Goal: Navigation & Orientation: Find specific page/section

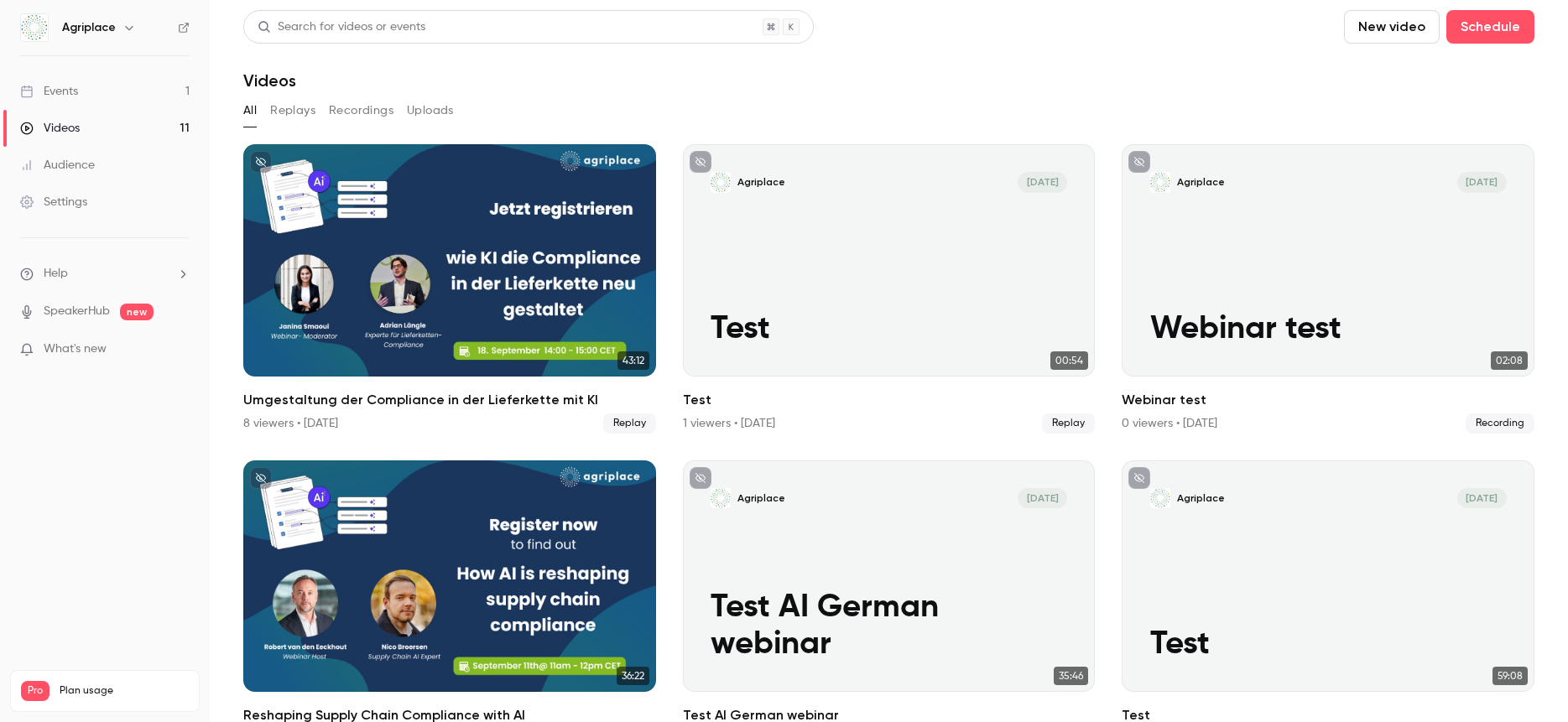
click at [90, 83] on link "Events 1" at bounding box center [105, 90] width 210 height 37
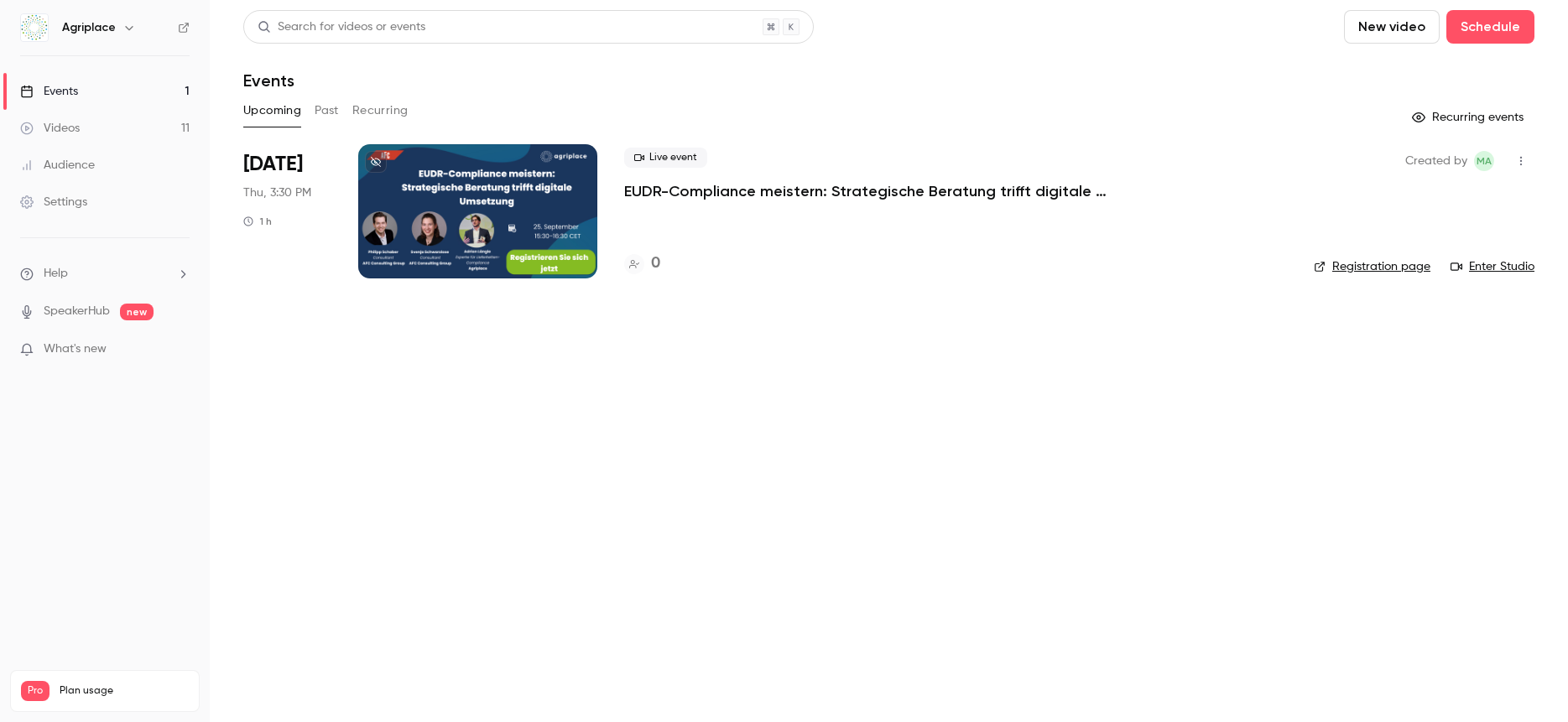
click at [331, 103] on button "Past" at bounding box center [327, 110] width 24 height 26
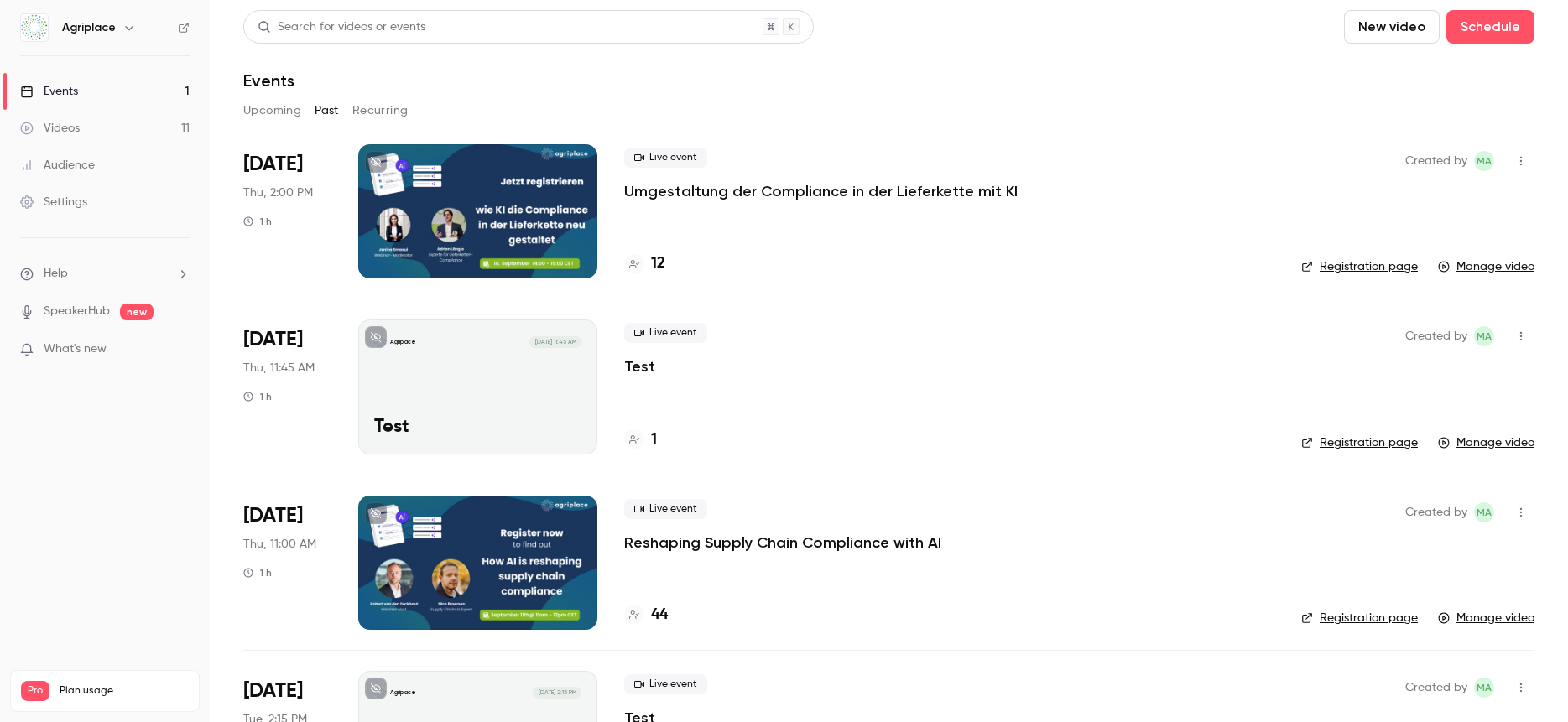
click at [484, 537] on div at bounding box center [478, 563] width 239 height 134
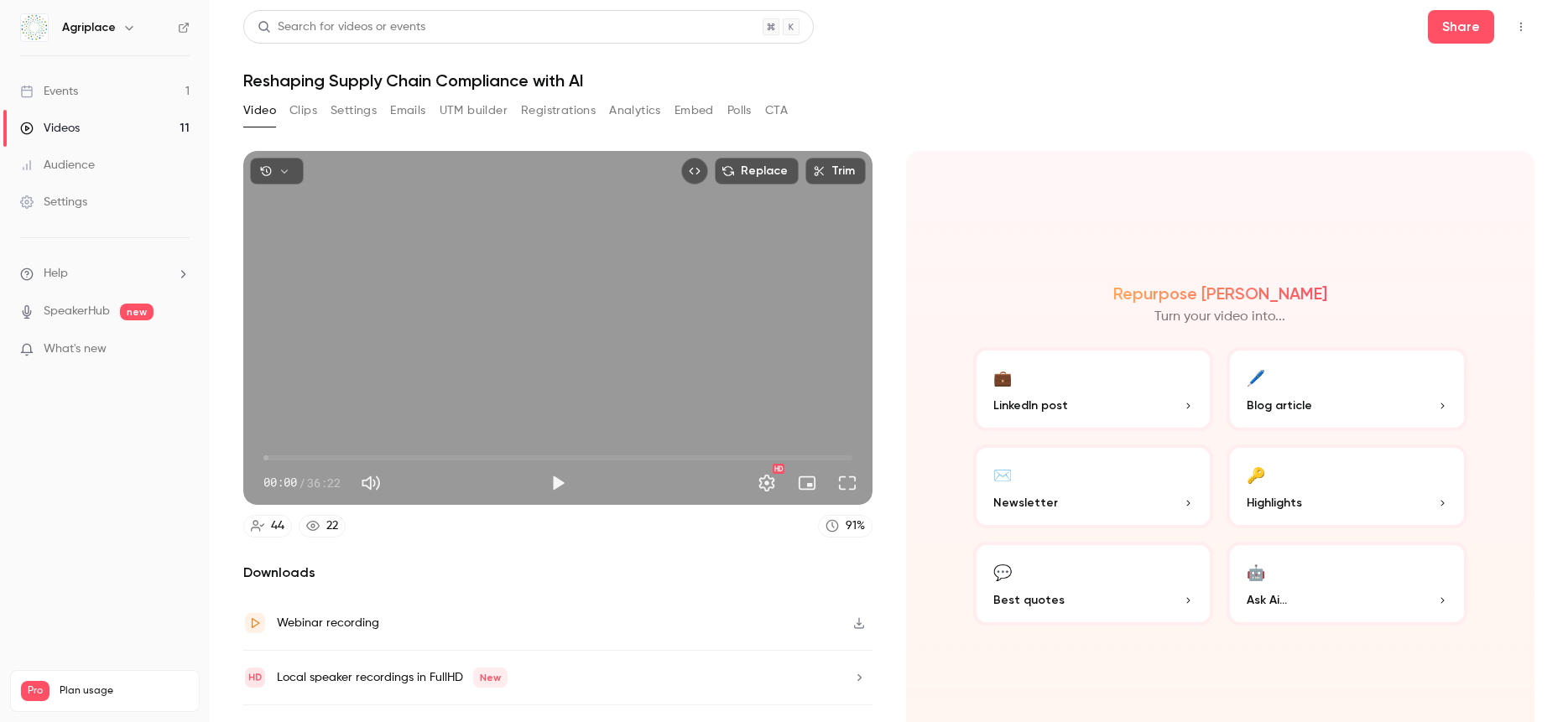
click at [302, 110] on button "Clips" at bounding box center [302, 110] width 27 height 26
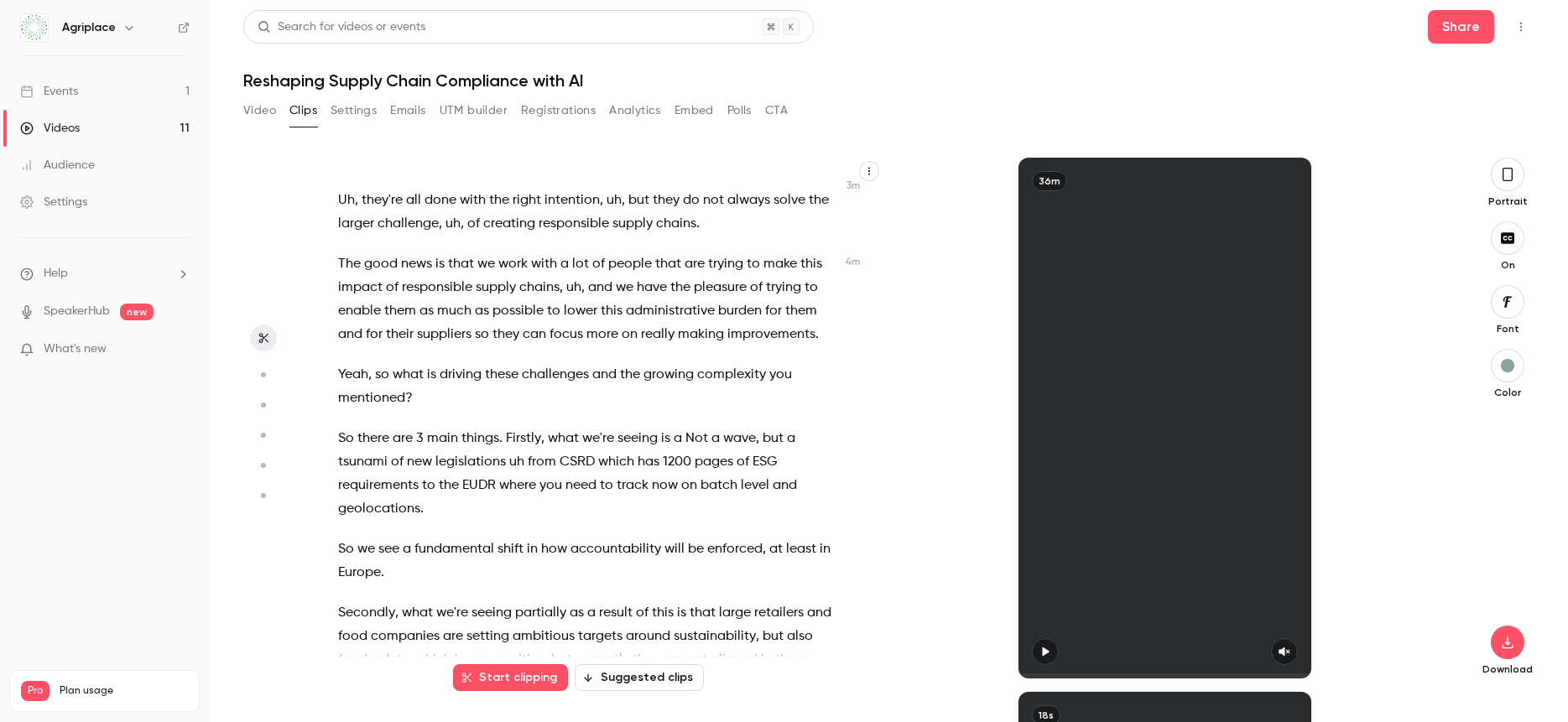
scroll to position [1767, 0]
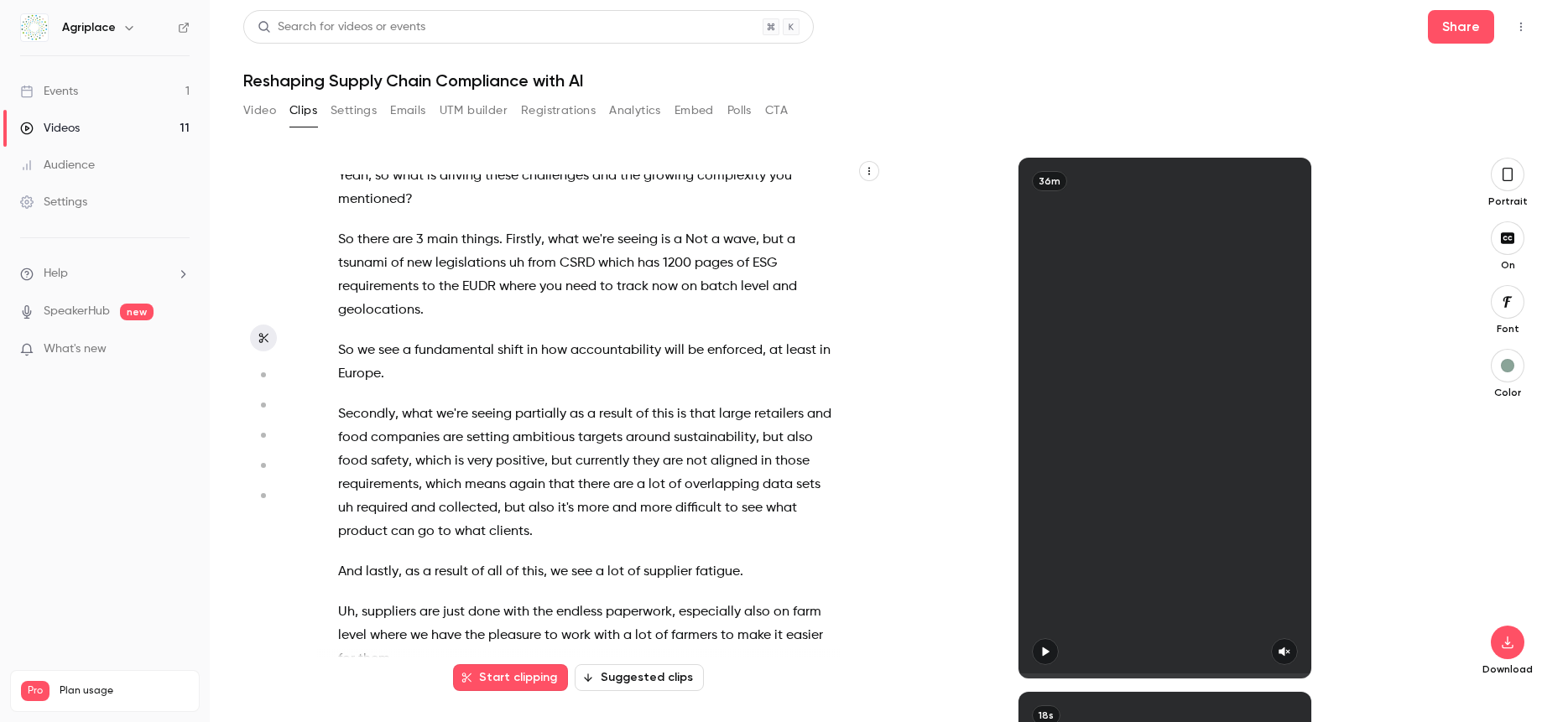
click at [641, 672] on button "Suggested clips" at bounding box center [639, 678] width 129 height 26
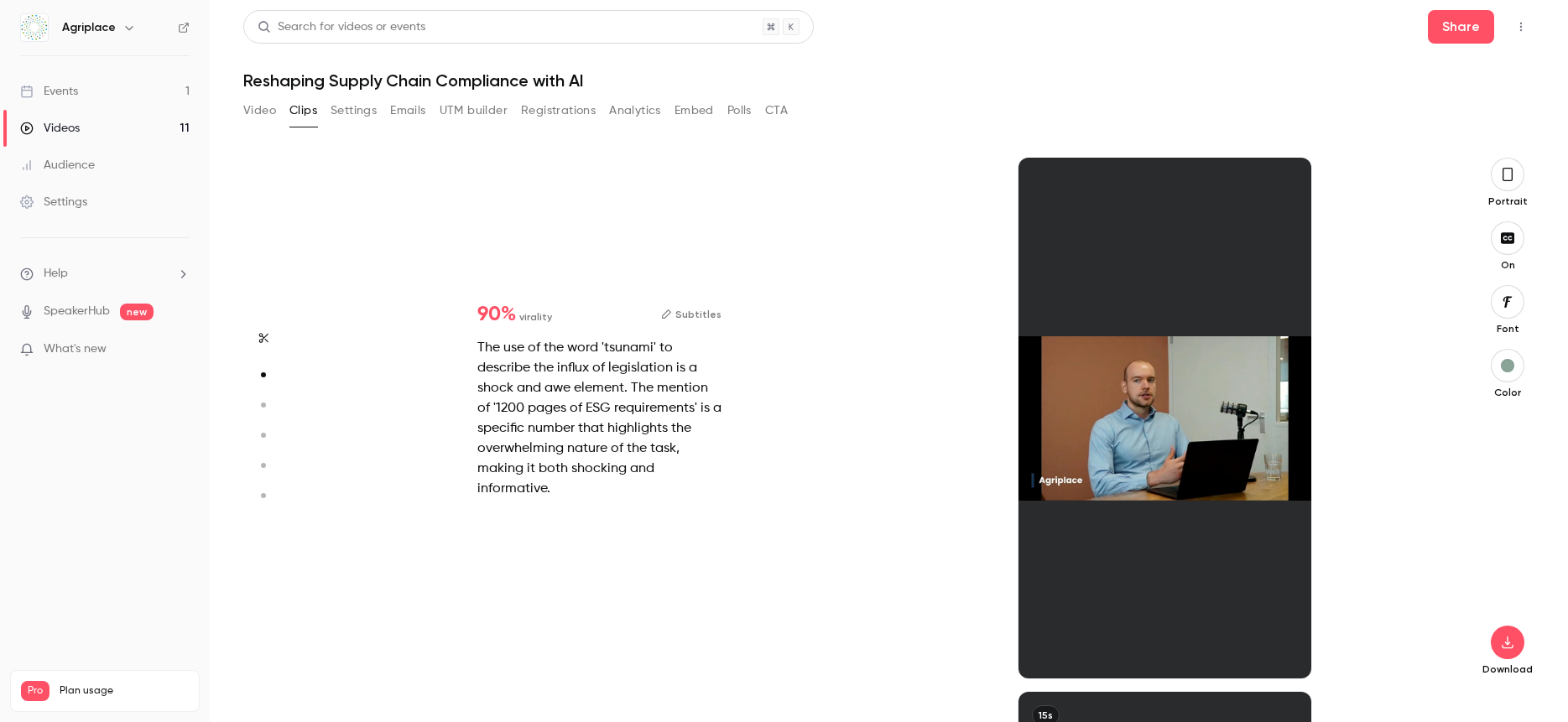
scroll to position [0, 0]
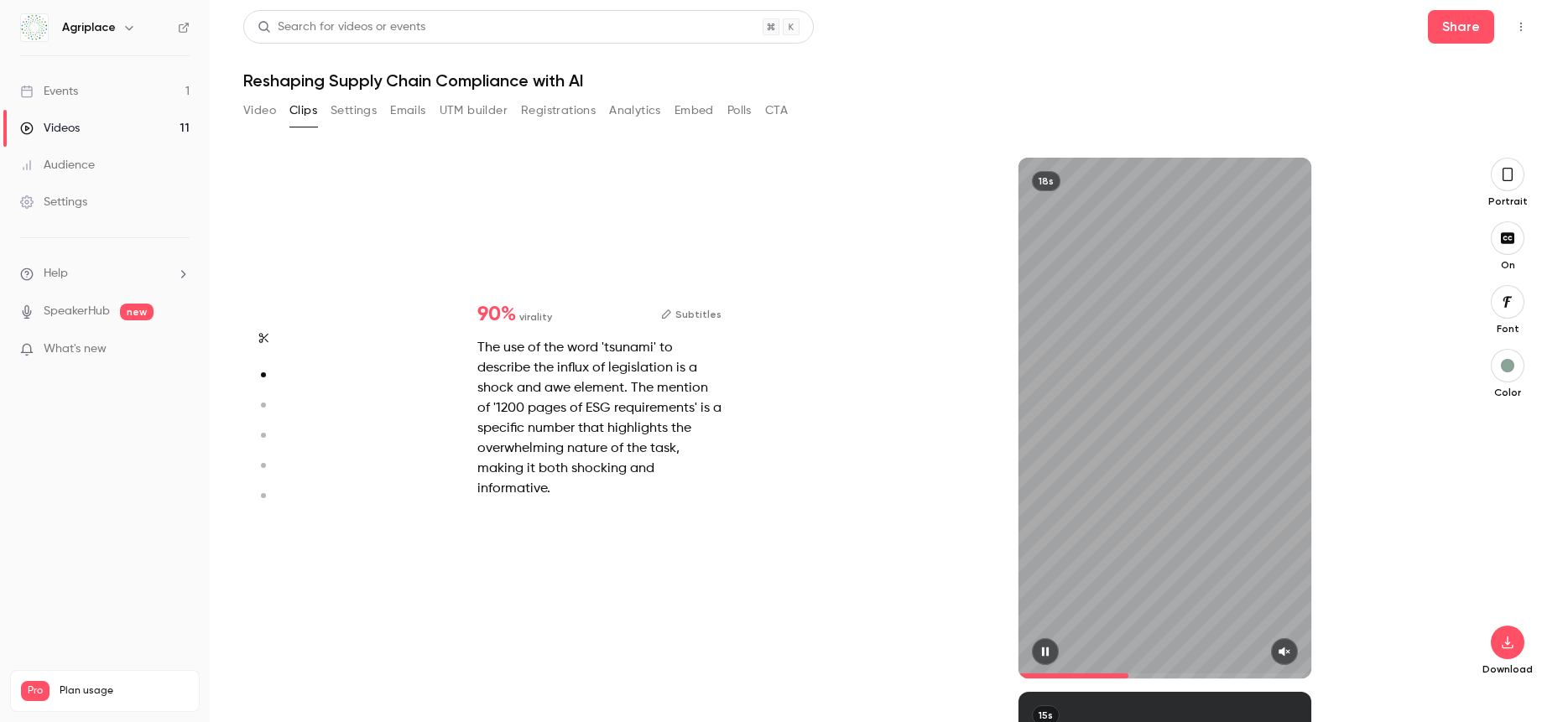
type input "*"
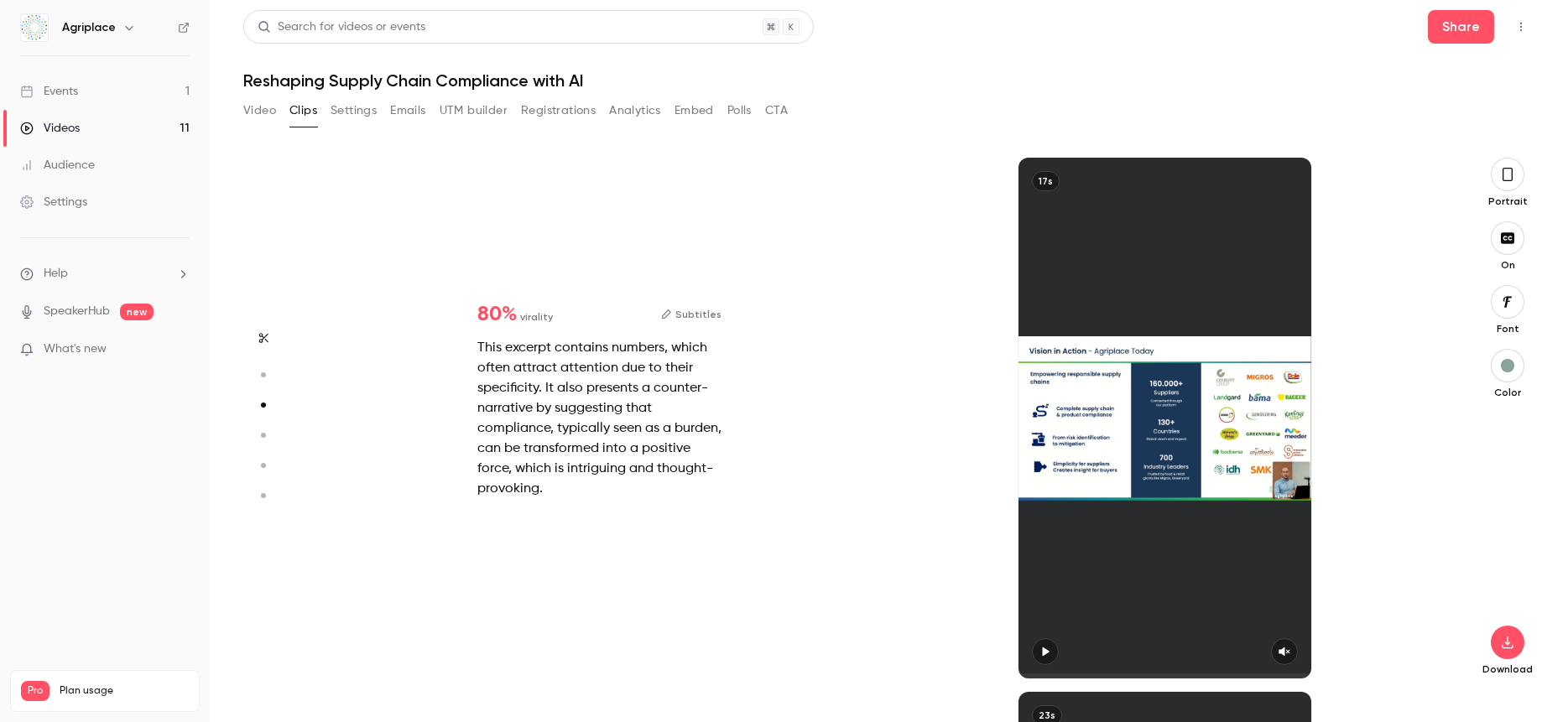
type input "*"
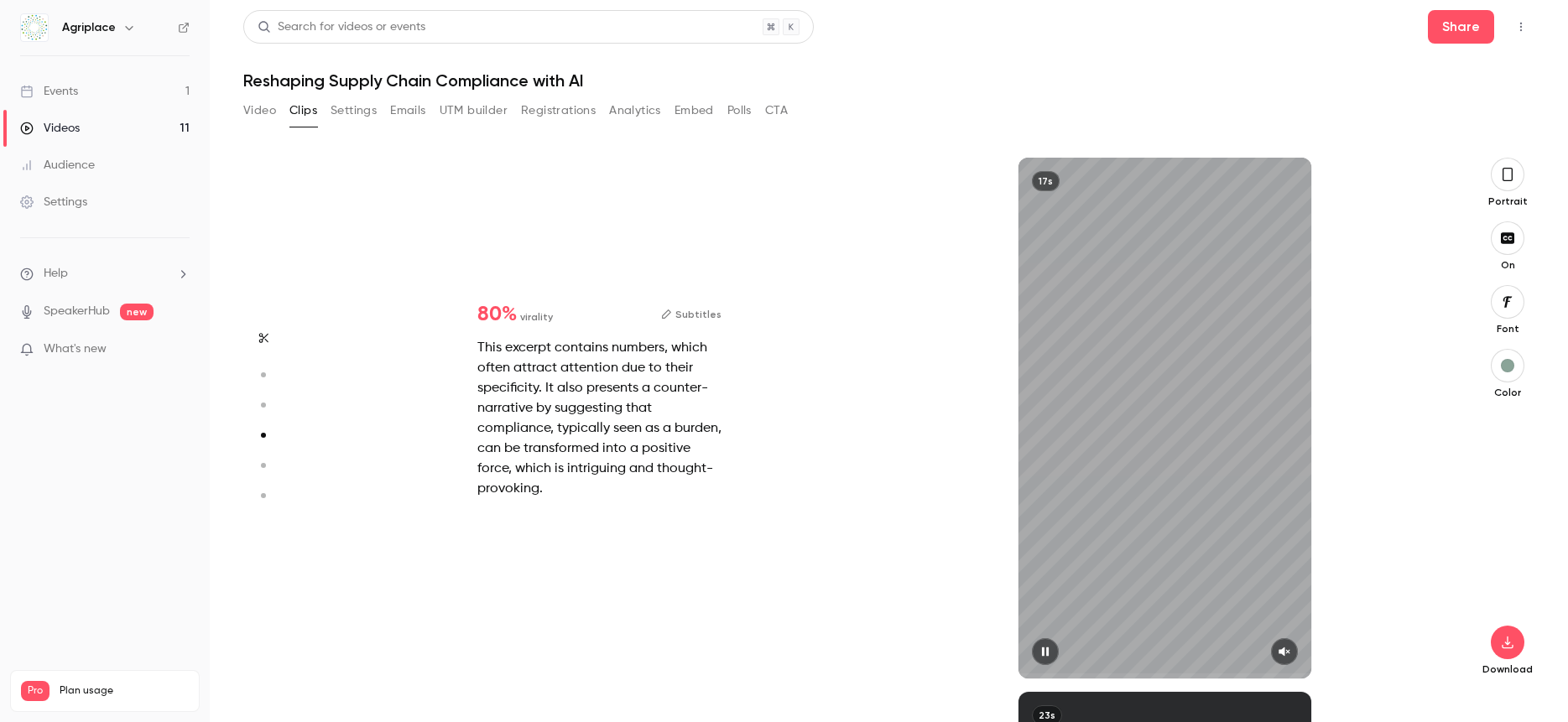
type input "*"
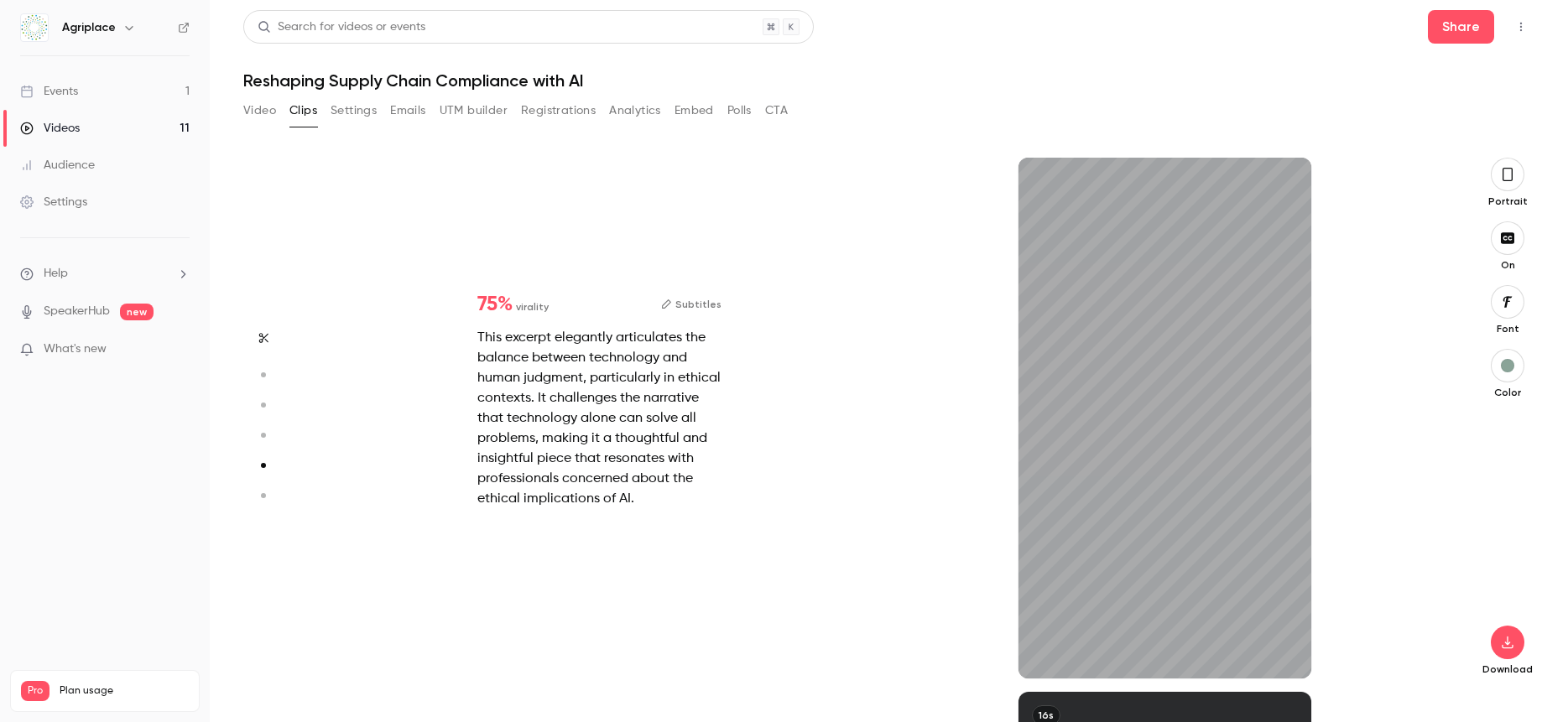
type input "*"
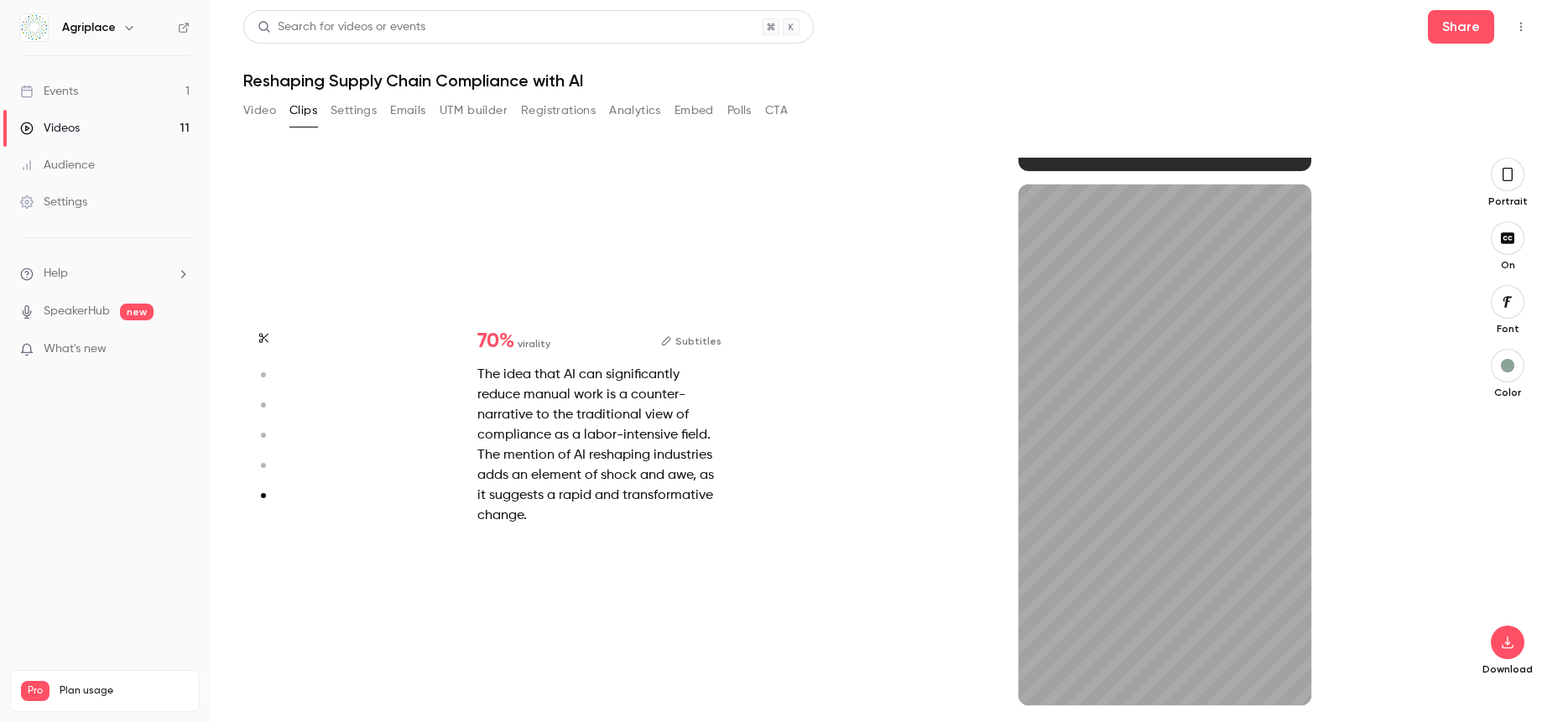
scroll to position [2646, 0]
type input "*"
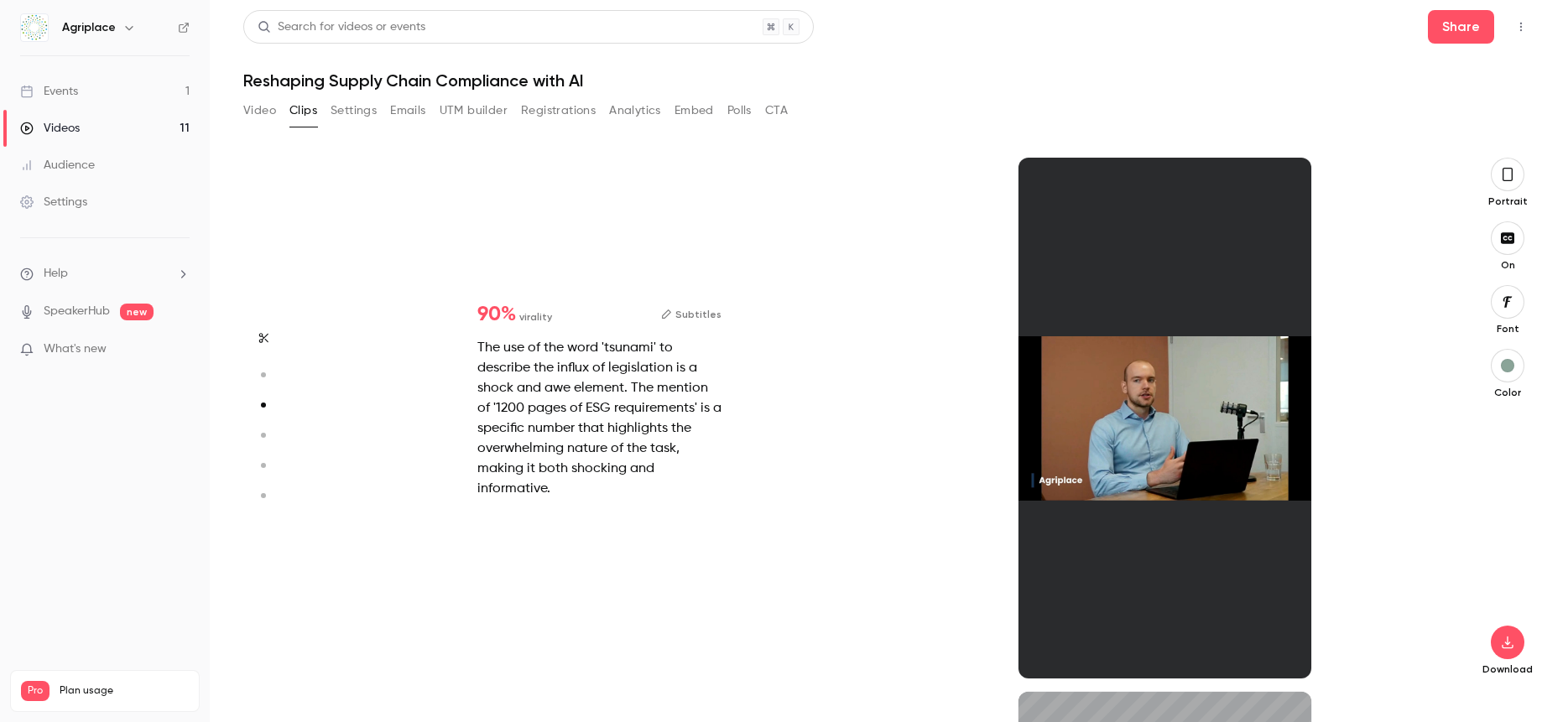
type input "*"
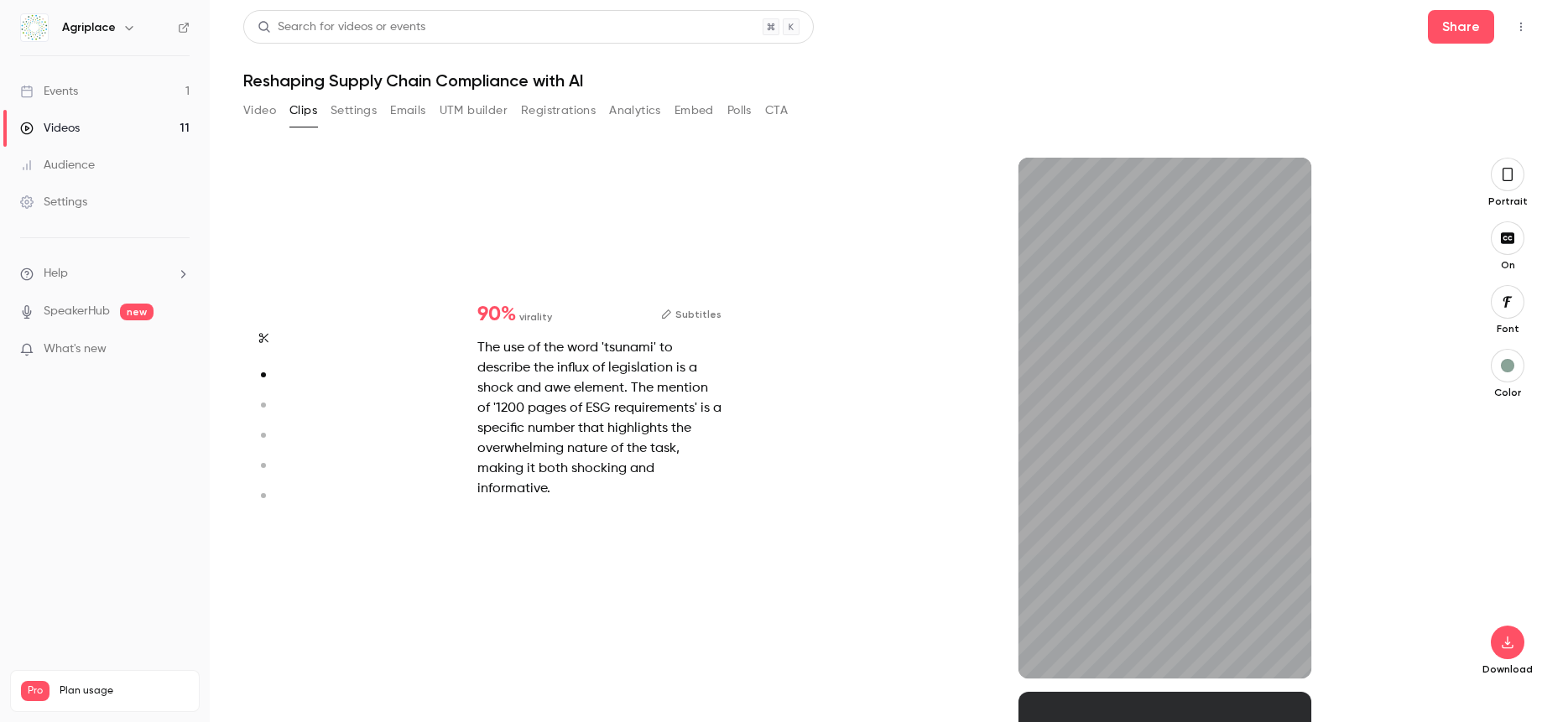
click at [122, 31] on icon "button" at bounding box center [129, 27] width 13 height 13
click at [122, 31] on div at bounding box center [784, 361] width 1568 height 722
click at [1528, 26] on button "Top Bar Actions" at bounding box center [1521, 26] width 26 height 26
click at [408, 180] on div at bounding box center [784, 361] width 1568 height 722
type input "****"
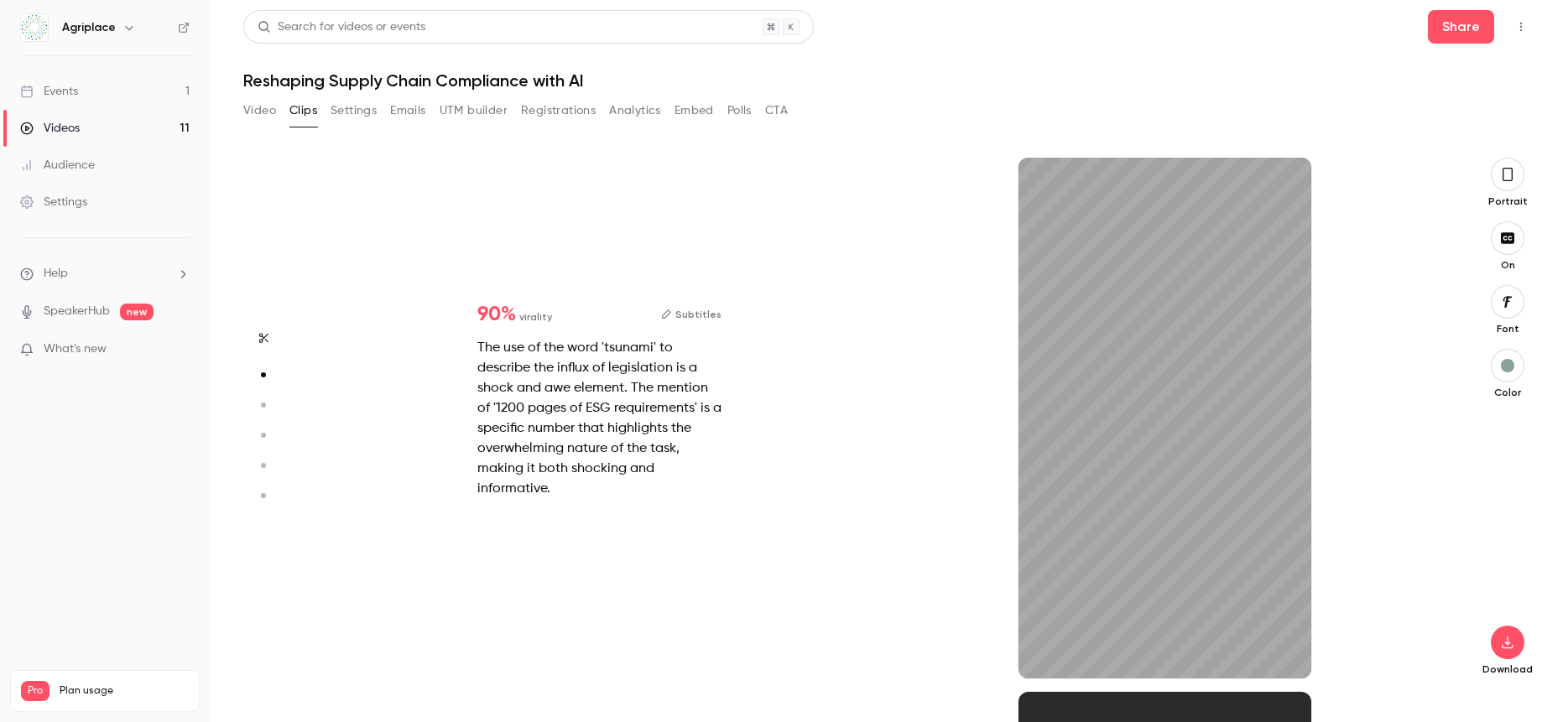
click at [102, 205] on link "Settings" at bounding box center [105, 202] width 210 height 37
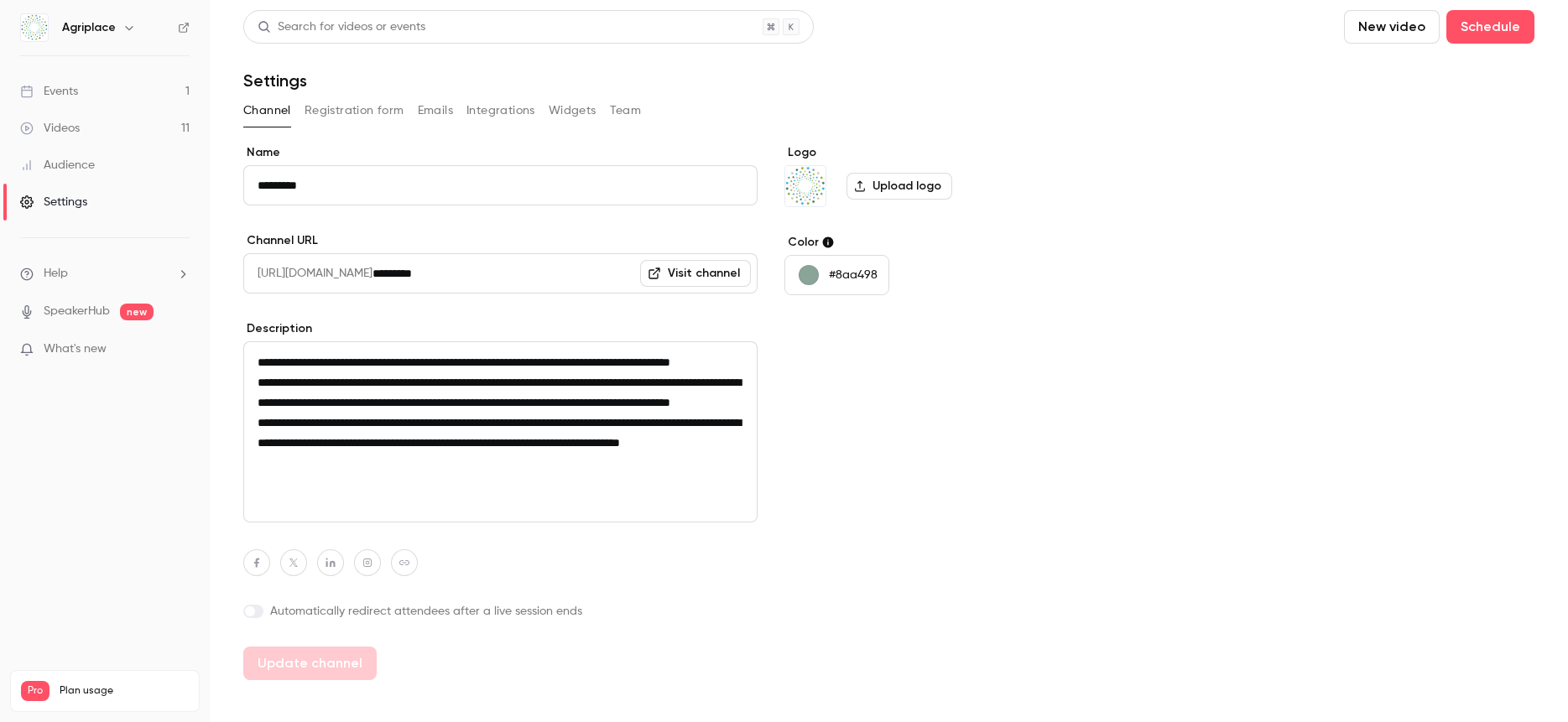
click at [631, 115] on button "Team" at bounding box center [626, 110] width 32 height 26
